Goal: Task Accomplishment & Management: Complete application form

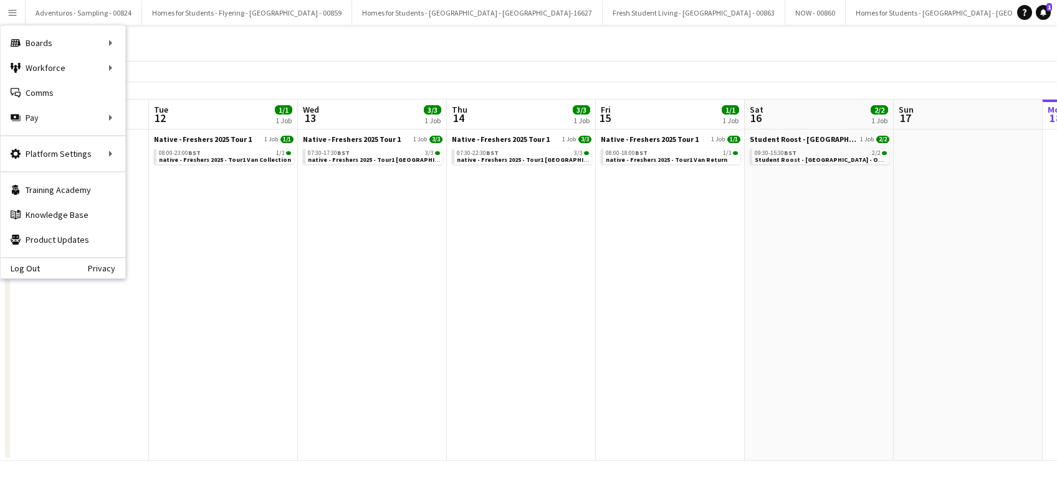
scroll to position [0, 569]
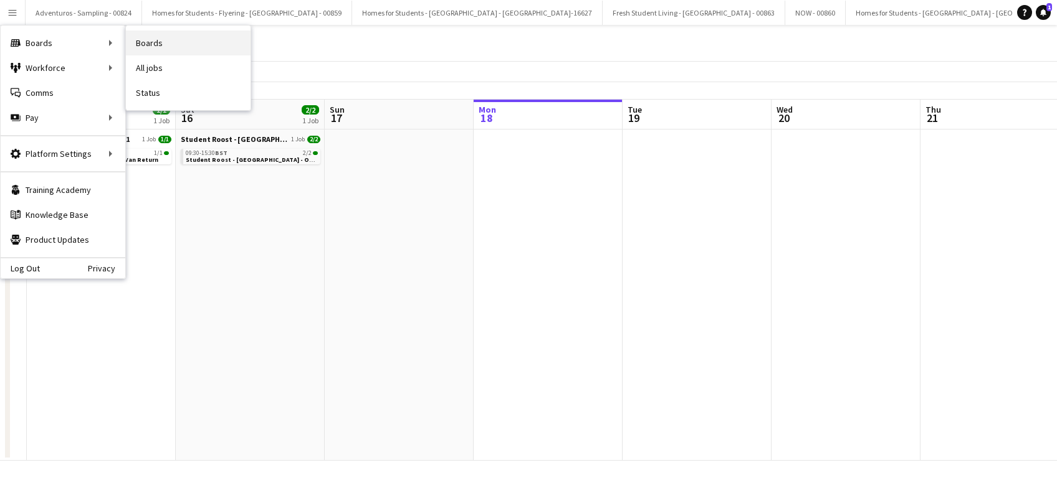
click at [168, 39] on link "Boards" at bounding box center [188, 43] width 125 height 25
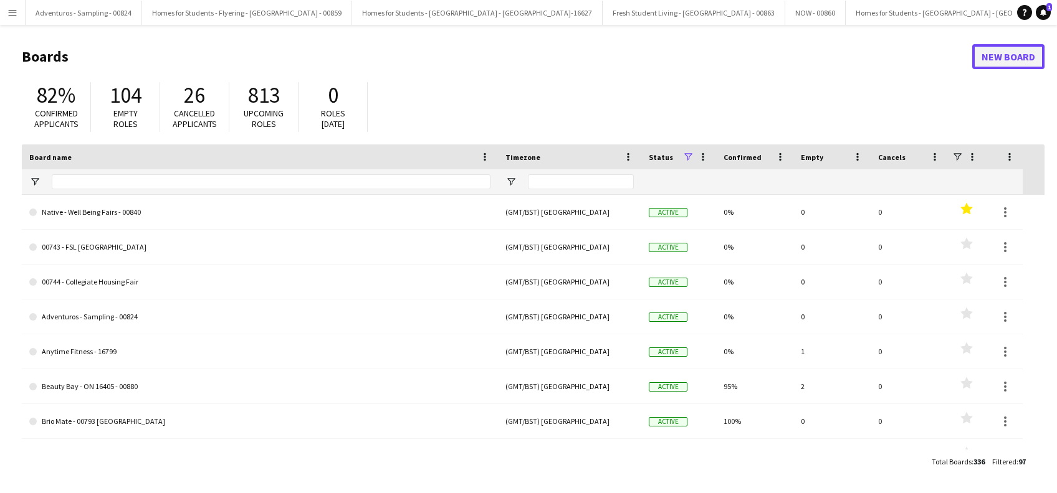
click at [1007, 55] on link "New Board" at bounding box center [1008, 56] width 72 height 25
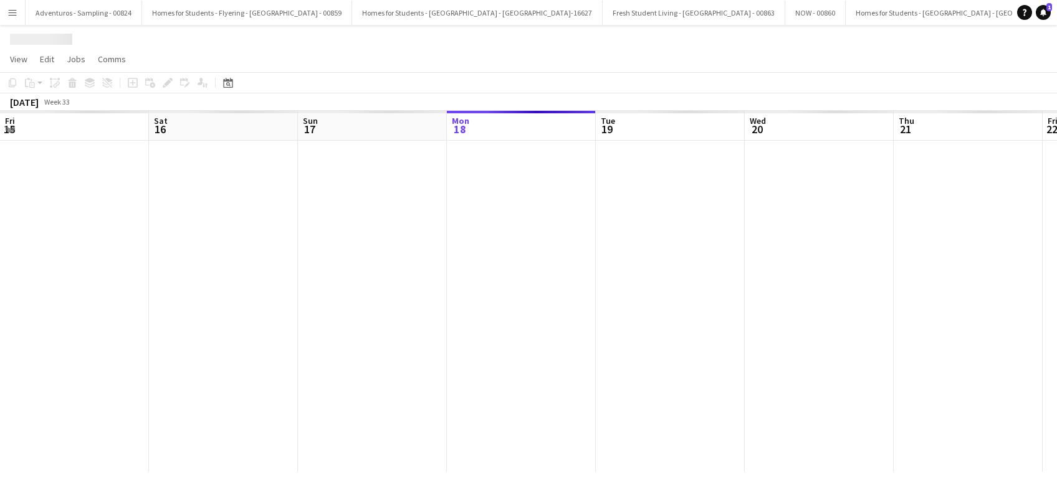
scroll to position [0, 298]
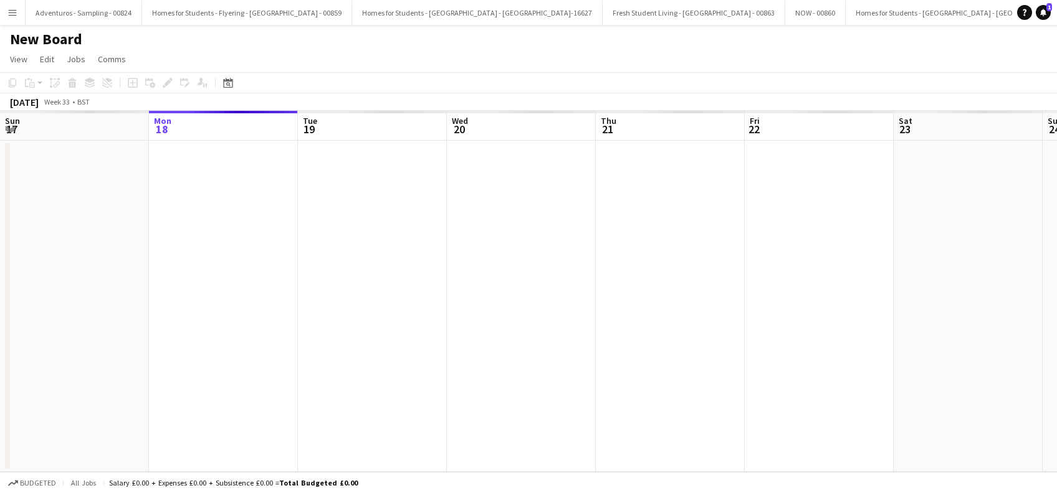
scroll to position [0, 3686]
click at [50, 36] on h1 "New Board" at bounding box center [46, 39] width 72 height 19
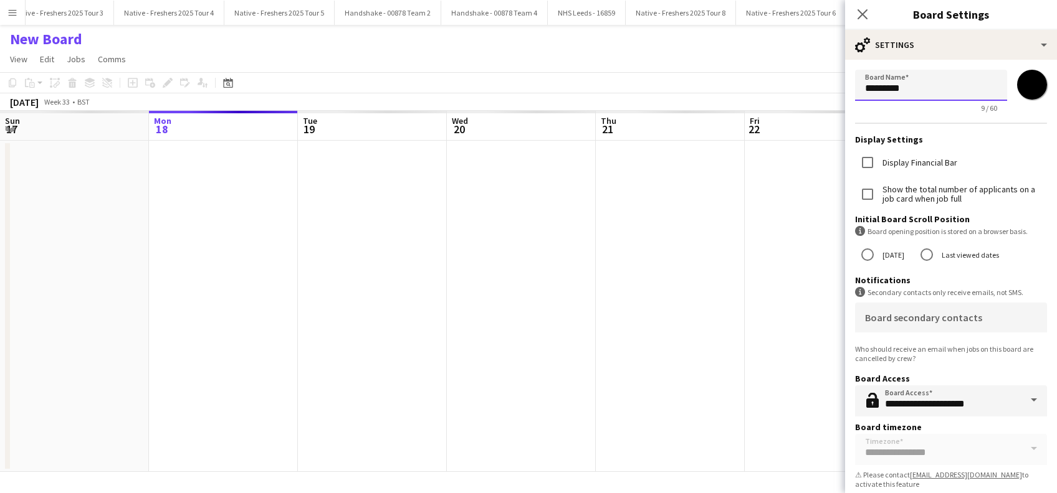
click at [935, 98] on input "*********" at bounding box center [931, 85] width 152 height 31
type input "*"
paste input "**********"
click at [908, 89] on input "**********" at bounding box center [925, 85] width 140 height 31
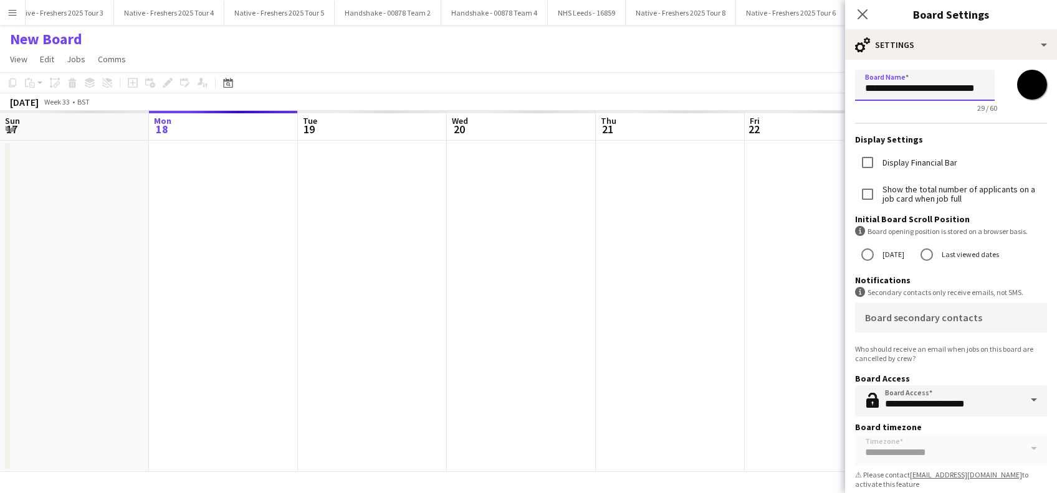
click at [869, 89] on input "**********" at bounding box center [925, 85] width 140 height 31
click at [956, 93] on input "**********" at bounding box center [925, 85] width 140 height 31
type input "**********"
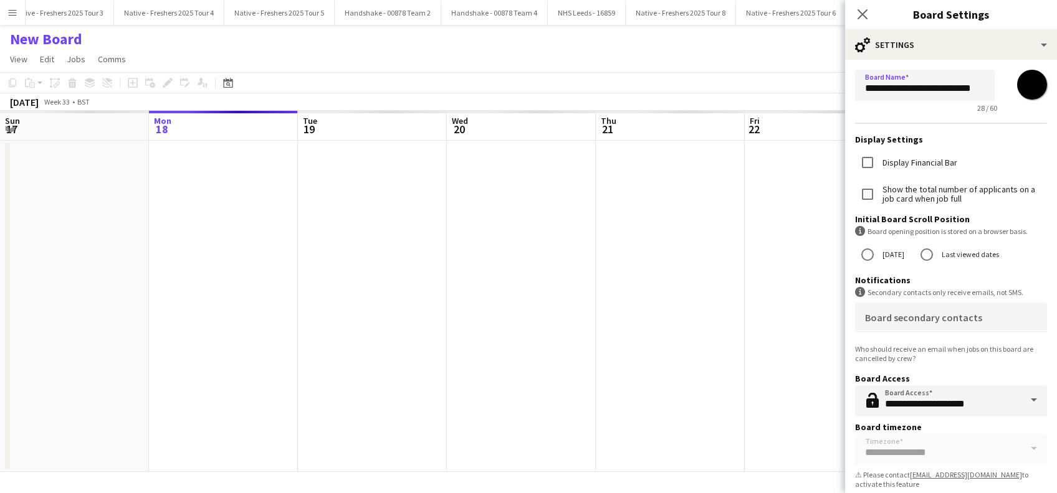
click at [707, 361] on app-date-cell at bounding box center [670, 306] width 149 height 331
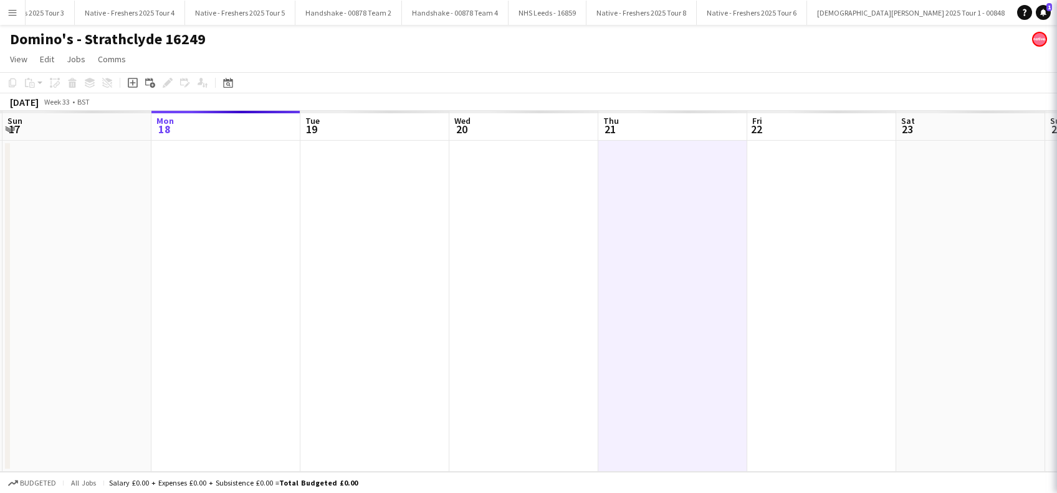
scroll to position [0, 3729]
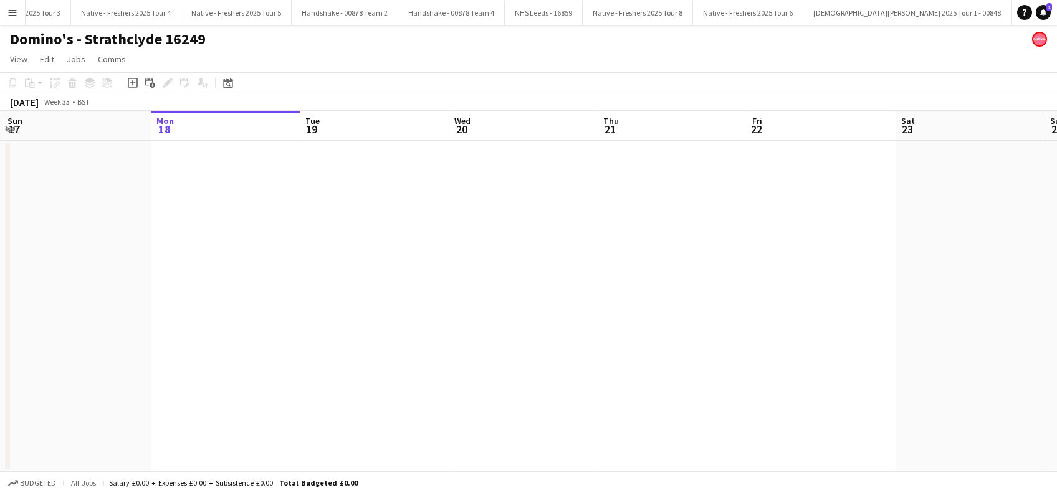
click at [427, 297] on app-date-cell at bounding box center [374, 306] width 149 height 331
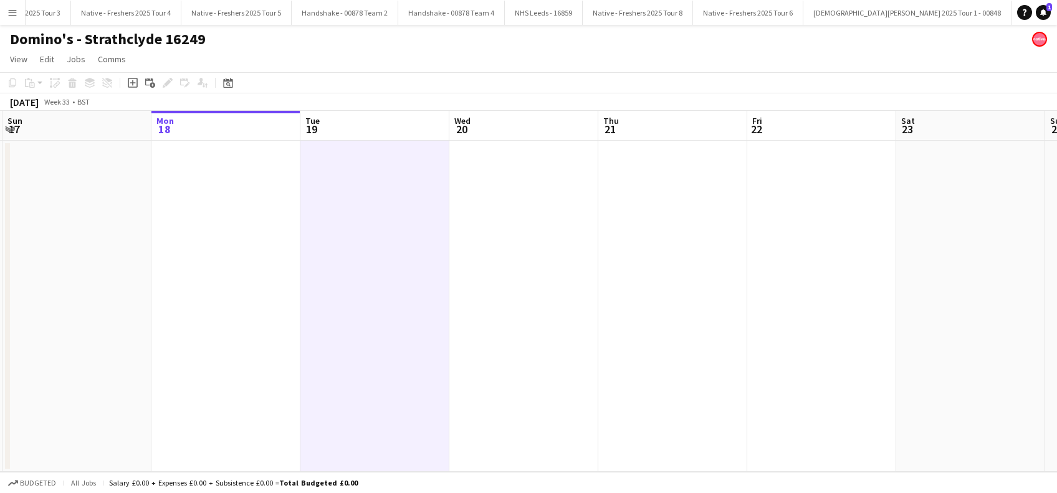
click at [553, 241] on app-date-cell at bounding box center [523, 306] width 149 height 331
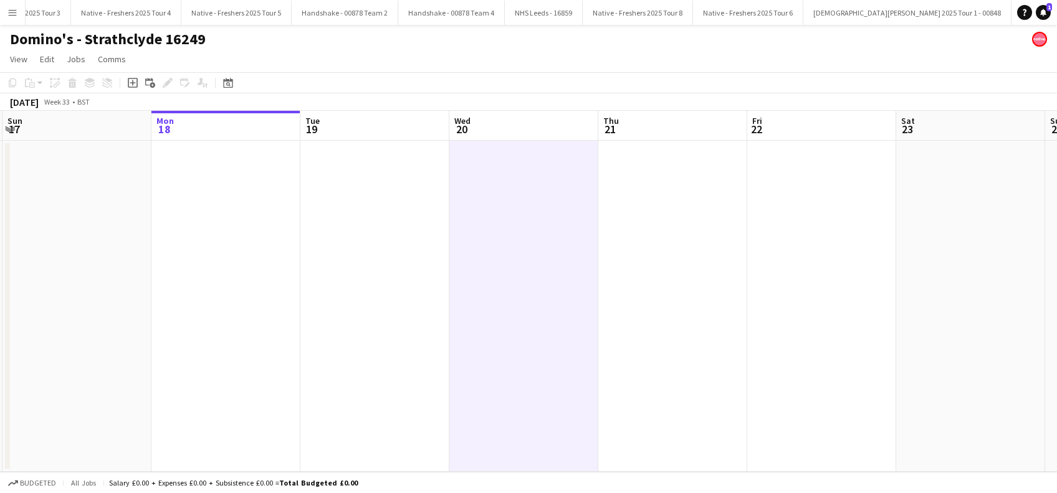
scroll to position [0, 292]
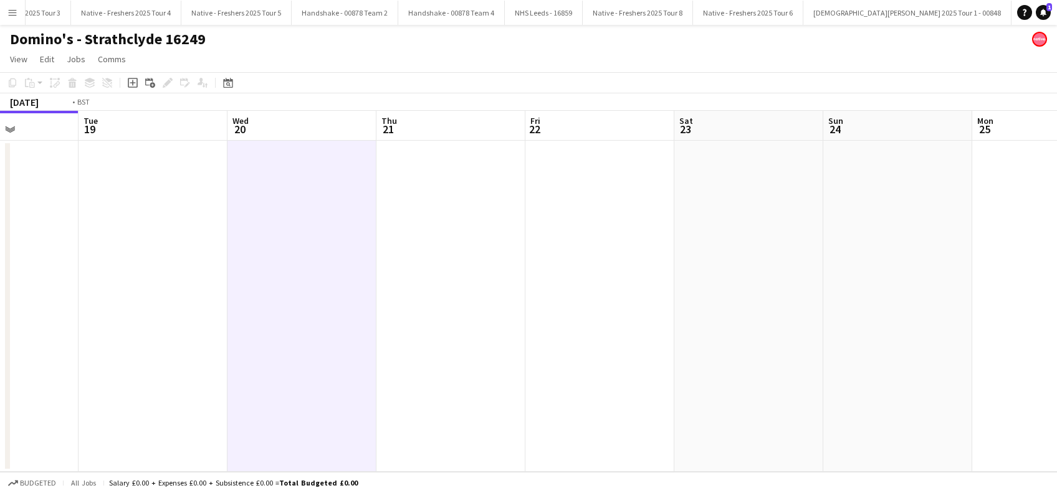
drag, startPoint x: 726, startPoint y: 274, endPoint x: 308, endPoint y: 315, distance: 420.2
click at [252, 323] on app-calendar-viewport "Fri 15 Sat 16 Sun 17 Mon 18 Tue 19 Wed 20 Thu 21 Fri 22 Sat 23 Sun 24 Mon 25 Tu…" at bounding box center [528, 291] width 1057 height 361
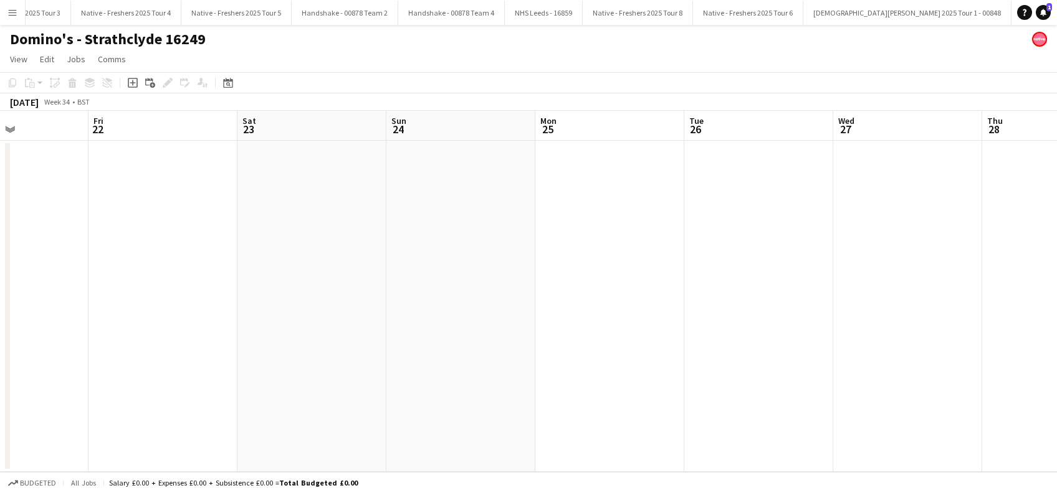
drag, startPoint x: 869, startPoint y: 318, endPoint x: 440, endPoint y: 339, distance: 429.2
click at [430, 341] on app-calendar-viewport "Tue 19 Wed 20 Thu 21 Fri 22 Sat 23 Sun 24 Mon 25 Tue 26 Wed 27 Thu 28 Fri 29 Sa…" at bounding box center [528, 291] width 1057 height 361
drag, startPoint x: 442, startPoint y: 346, endPoint x: 991, endPoint y: 344, distance: 548.3
click at [444, 346] on app-calendar-viewport "Sun 24 Mon 25 Tue 26 Wed 27 Thu 28 Fri 29 Sat 30 Sun 31 Mon 1 Tue 2 Wed 3 Thu 4…" at bounding box center [528, 291] width 1057 height 361
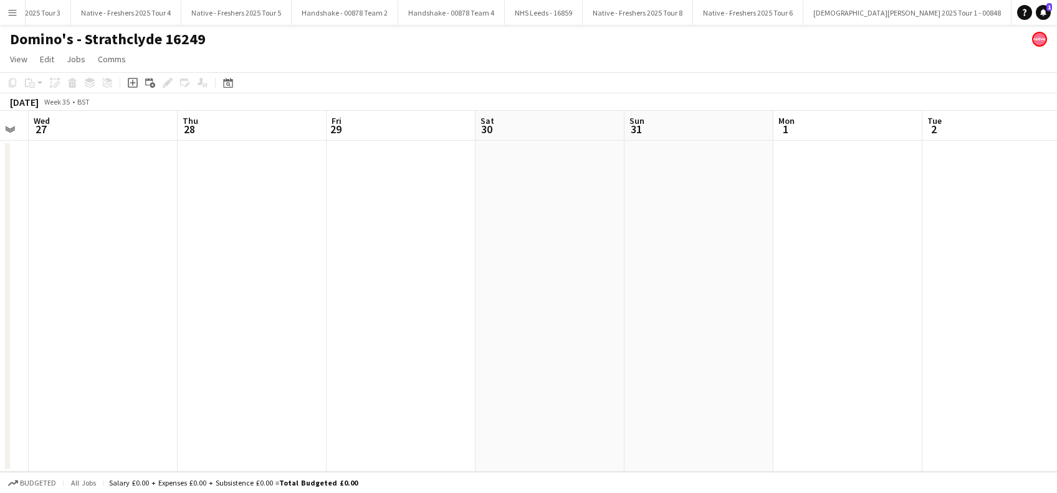
drag, startPoint x: 977, startPoint y: 348, endPoint x: 571, endPoint y: 335, distance: 406.4
click at [468, 347] on app-calendar-viewport "Sun 24 Mon 25 Tue 26 Wed 27 Thu 28 Fri 29 Sat 30 Sun 31 Mon 1 Tue 2 Wed 3 Thu 4…" at bounding box center [528, 291] width 1057 height 361
drag, startPoint x: 588, startPoint y: 338, endPoint x: 1055, endPoint y: 341, distance: 467.3
click at [544, 335] on app-calendar-viewport "Fri 29 Sat 30 Sun 31 Mon 1 Tue 2 Wed 3 Thu 4 Fri 5 Sat 6 Sun 7 Mon 8 Tue 9 Wed …" at bounding box center [528, 291] width 1057 height 361
drag, startPoint x: 623, startPoint y: 358, endPoint x: 591, endPoint y: 345, distance: 34.4
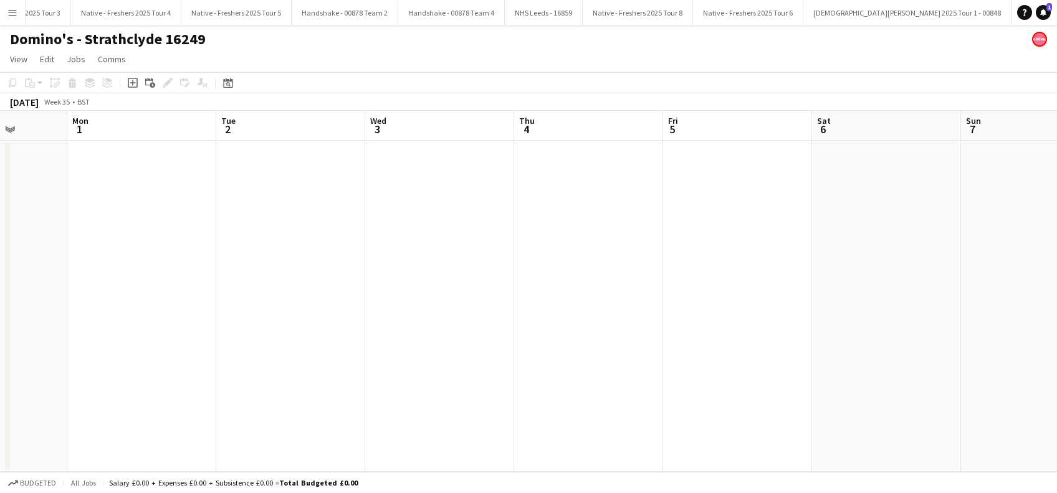
click at [538, 354] on app-calendar-viewport "Fri 29 Sat 30 Sun 31 Mon 1 Tue 2 Wed 3 Thu 4 Fri 5 Sat 6 Sun 7 Mon 8 Tue 9 Wed …" at bounding box center [528, 291] width 1057 height 361
drag, startPoint x: 883, startPoint y: 354, endPoint x: 580, endPoint y: 350, distance: 303.5
click at [580, 350] on app-calendar-viewport "Tue 2 Wed 3 Thu 4 Fri 5 Sat 6 Sun 7 Mon 8 Tue 9 Wed 10 Thu 11 Fri 12 Sat 13 Sun…" at bounding box center [528, 291] width 1057 height 361
drag, startPoint x: 635, startPoint y: 352, endPoint x: 645, endPoint y: 350, distance: 10.3
click at [638, 352] on app-calendar-viewport "Thu 4 Fri 5 Sat 6 Sun 7 Mon 8 Tue 9 Wed 10 Thu 11 Fri 12 Sat 13 Sun 14 Mon 15 T…" at bounding box center [528, 291] width 1057 height 361
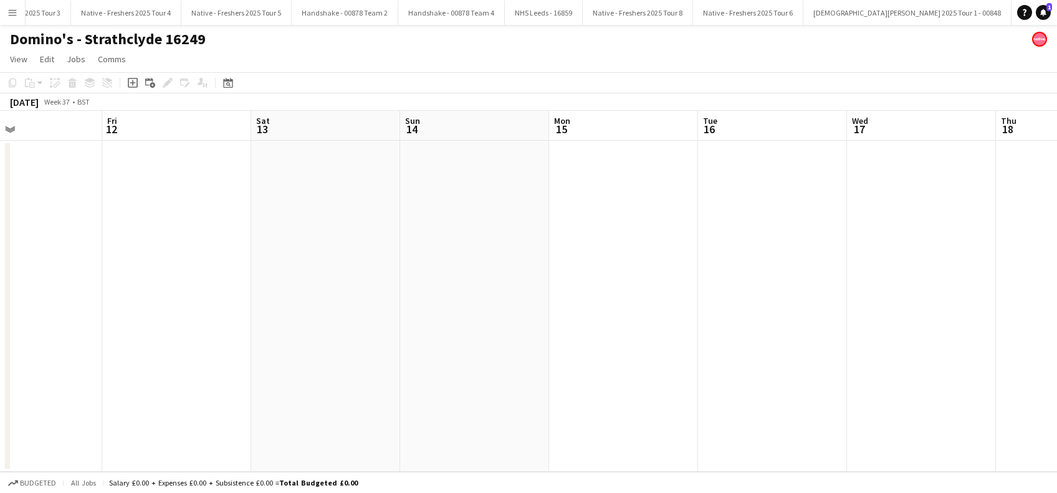
drag, startPoint x: 865, startPoint y: 331, endPoint x: 540, endPoint y: 330, distance: 324.6
click at [540, 330] on app-calendar-viewport "Mon 8 Tue 9 Wed 10 Thu 11 Fri 12 Sat 13 Sun 14 Mon 15 Tue 16 Wed 17 Thu 18 Fri …" at bounding box center [528, 291] width 1057 height 361
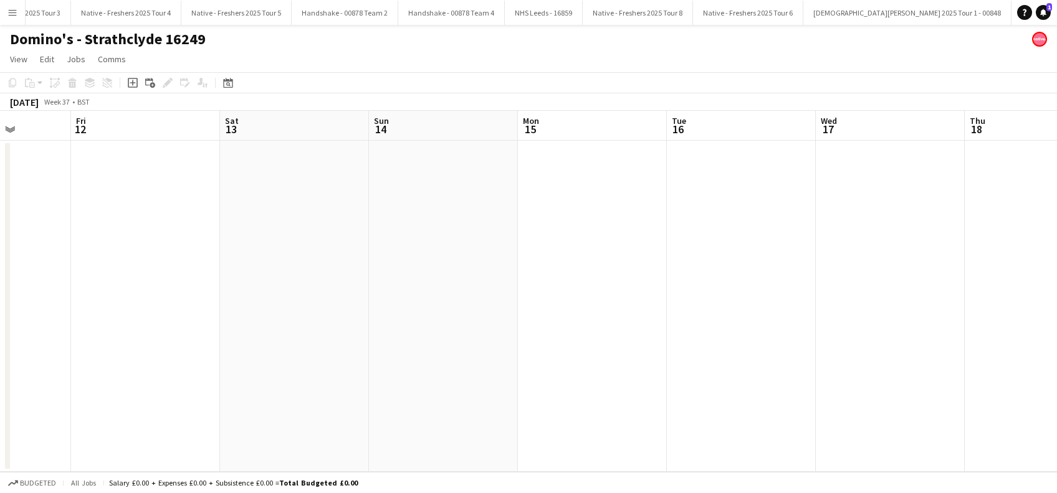
click at [561, 230] on app-date-cell at bounding box center [592, 306] width 149 height 331
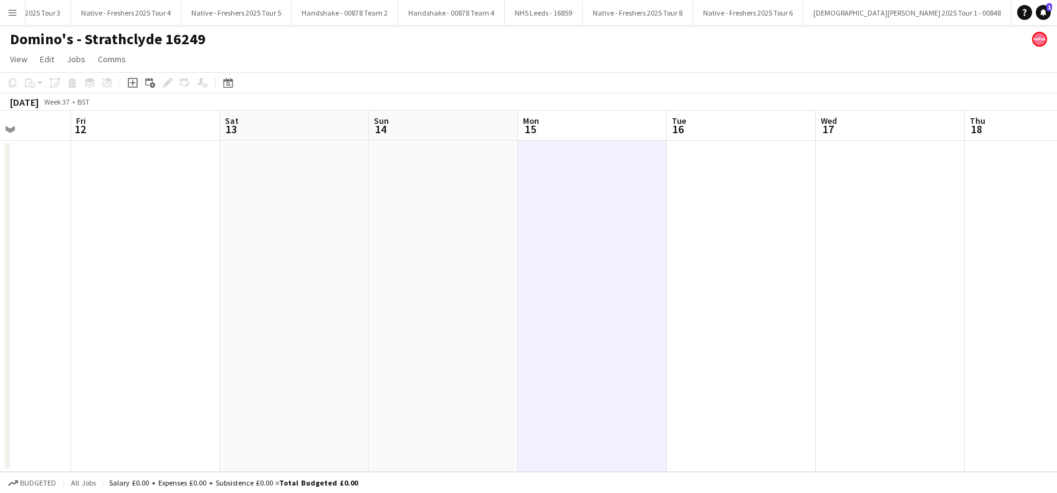
scroll to position [0, 523]
click at [131, 90] on div "Add job" at bounding box center [132, 82] width 15 height 15
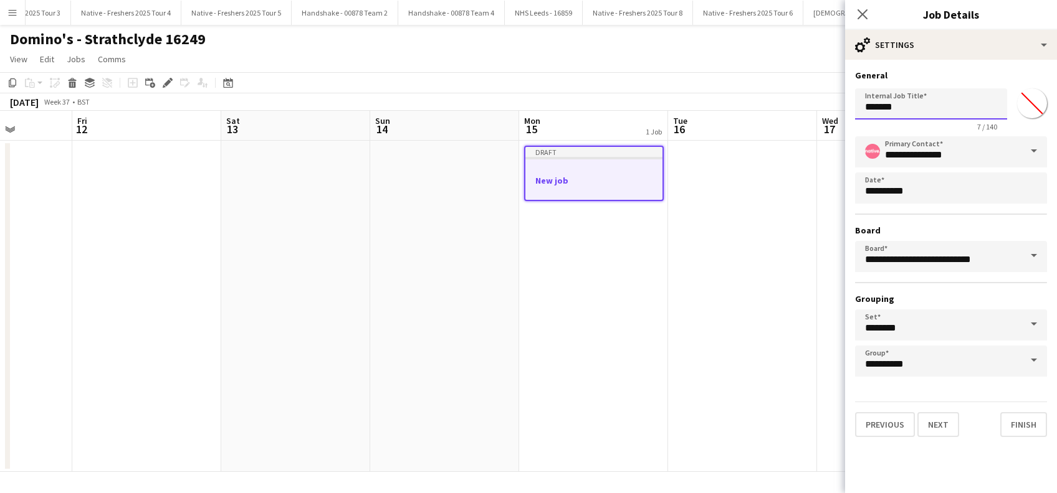
click at [945, 105] on input "*******" at bounding box center [931, 103] width 152 height 31
type input "*"
type input "**********"
click at [940, 432] on button "Next" at bounding box center [938, 424] width 42 height 25
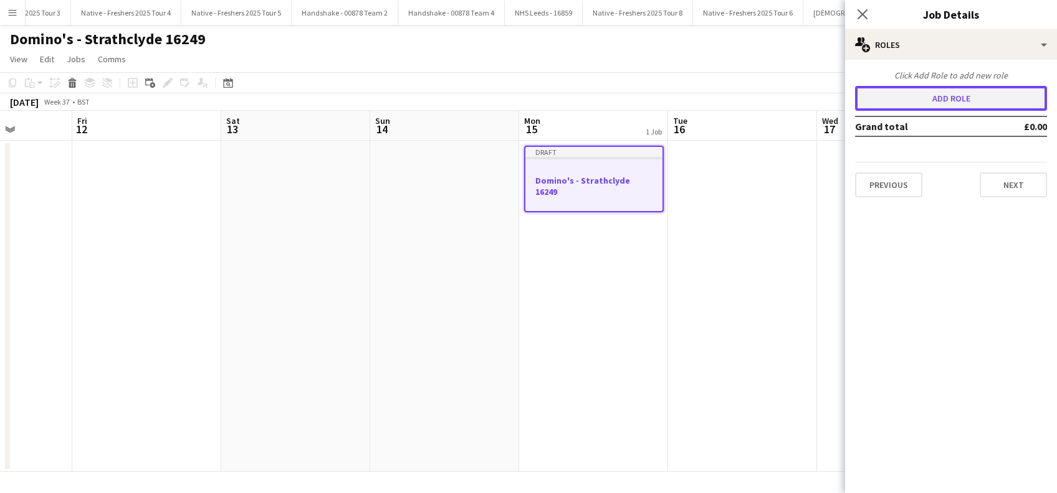
click at [916, 95] on button "Add role" at bounding box center [951, 98] width 192 height 25
